Goal: Communication & Community: Ask a question

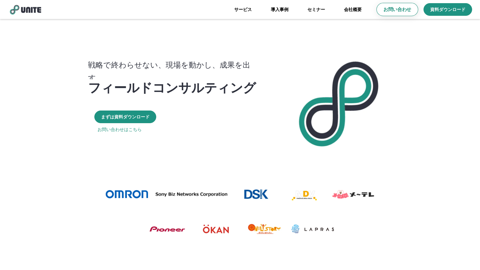
click at [409, 3] on link "お問い合わせ" at bounding box center [398, 9] width 42 height 13
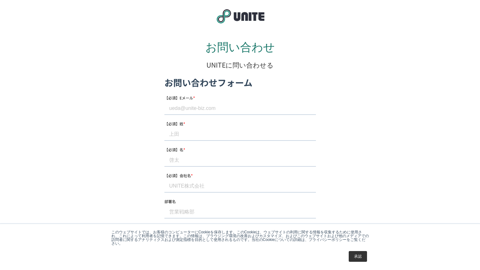
click at [202, 103] on input "【必須】Eメール *" at bounding box center [240, 108] width 152 height 13
type input "[EMAIL_ADDRESS][DOMAIN_NAME]"
click at [181, 138] on input "【必須】姓 *" at bounding box center [240, 134] width 152 height 13
type input "[PERSON_NAME]"
drag, startPoint x: 179, startPoint y: 155, endPoint x: 178, endPoint y: 158, distance: 3.2
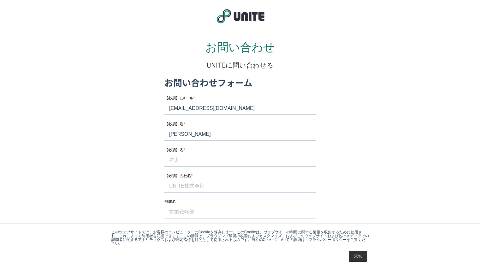
click at [179, 155] on input "【必須】名 *" at bounding box center [240, 160] width 152 height 13
type input "[PERSON_NAME]"
click at [189, 180] on input "【必須】会社名 *" at bounding box center [240, 186] width 152 height 13
type input "株式会社ヘルスベイシス"
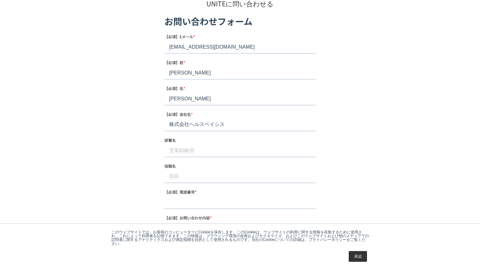
scroll to position [126, 0]
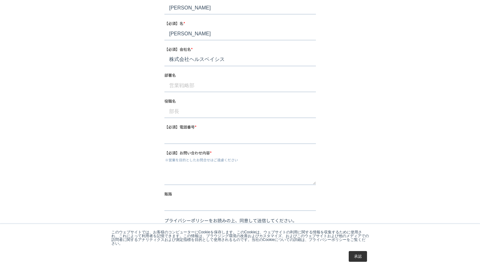
click at [206, 88] on input "部署名" at bounding box center [240, 86] width 152 height 13
type input "テックエージェント事業部"
click at [184, 108] on input "役職名" at bounding box center [240, 111] width 152 height 13
type input "マネージャー"
click at [181, 140] on input "【必須】電話番号 *" at bounding box center [240, 137] width 152 height 13
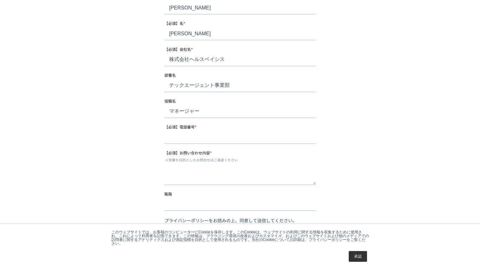
type input "[PHONE_NUMBER]"
click at [185, 166] on textarea "【必須】お問い合わせ内容 *" at bounding box center [240, 174] width 152 height 21
paste textarea ""loremipsumdol。 sitametconsectetura。 elitseddoeiusmodtemporinc、utlaboreetdolore…"
type textarea ""loremipsumdol。 sitametconsectetura。 elitseddoeiusmodtemporinc、utlaboreetdolore…"
